Goal: Task Accomplishment & Management: Use online tool/utility

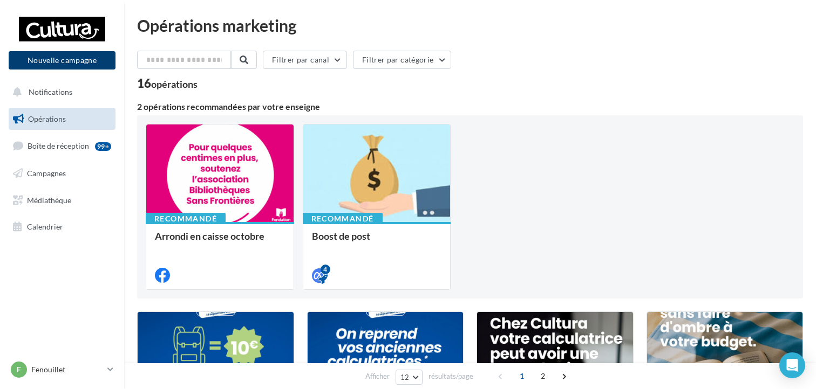
click at [59, 57] on button "Nouvelle campagne" at bounding box center [62, 60] width 107 height 18
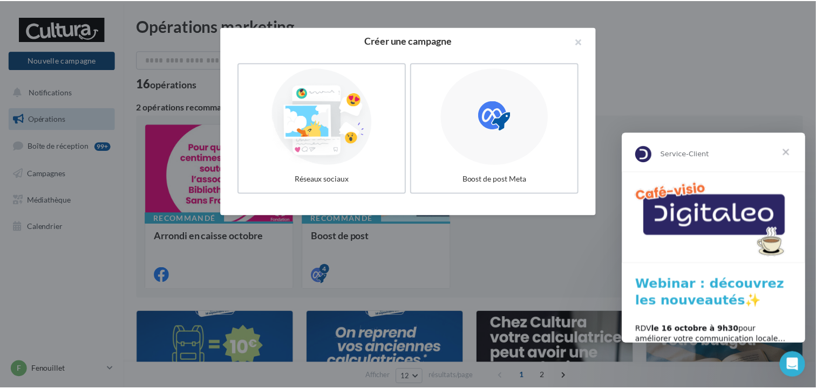
scroll to position [74, 0]
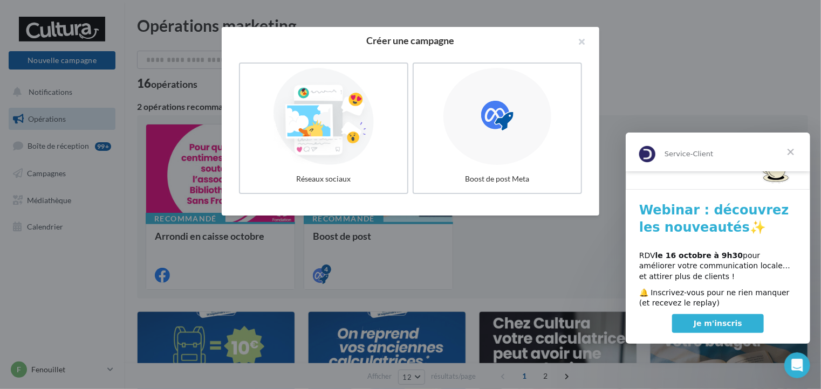
click at [717, 319] on span "Je m'inscris" at bounding box center [717, 323] width 49 height 9
click at [299, 140] on div at bounding box center [324, 116] width 162 height 99
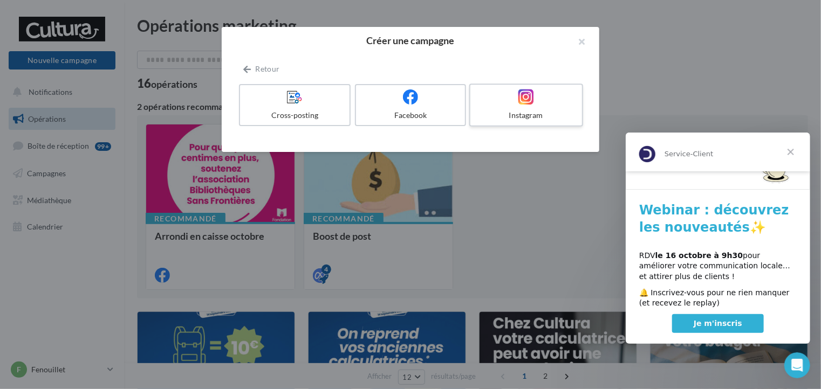
click at [543, 113] on div "Instagram" at bounding box center [526, 115] width 102 height 11
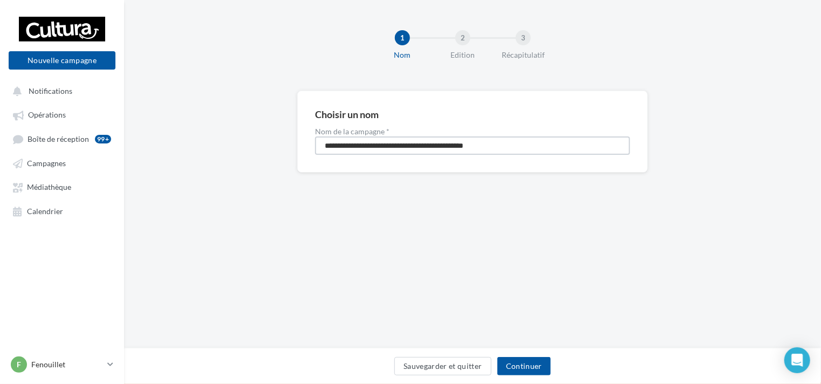
drag, startPoint x: 511, startPoint y: 143, endPoint x: 319, endPoint y: 149, distance: 192.1
click at [319, 149] on input "**********" at bounding box center [472, 145] width 315 height 18
type input "**********"
click at [525, 363] on button "Continuer" at bounding box center [523, 366] width 53 height 18
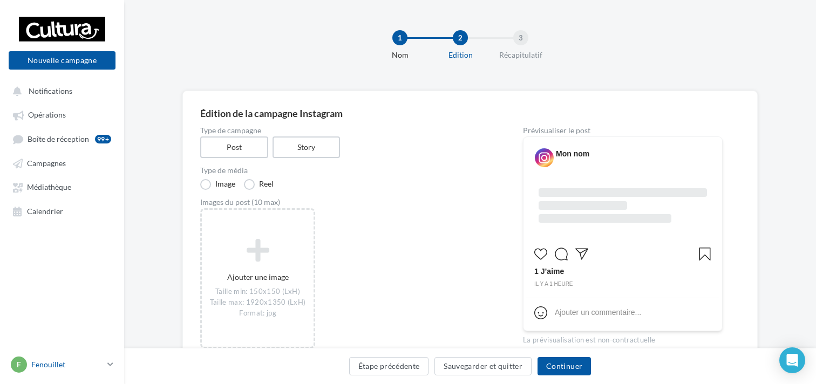
click at [56, 370] on p "Fenouillet" at bounding box center [67, 364] width 72 height 11
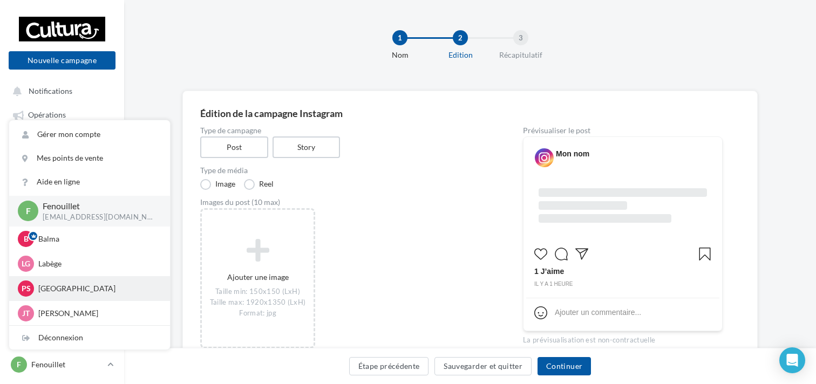
click at [76, 292] on p "[GEOGRAPHIC_DATA]" at bounding box center [97, 288] width 119 height 11
